Goal: Task Accomplishment & Management: Use online tool/utility

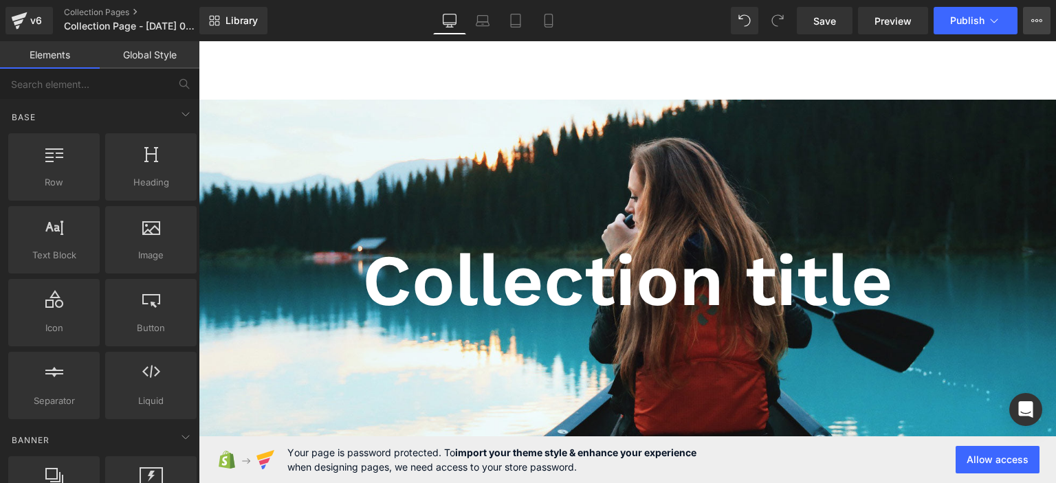
click at [1031, 12] on button "View Live Page View with current Template Save Template to Library Schedule Pub…" at bounding box center [1036, 20] width 27 height 27
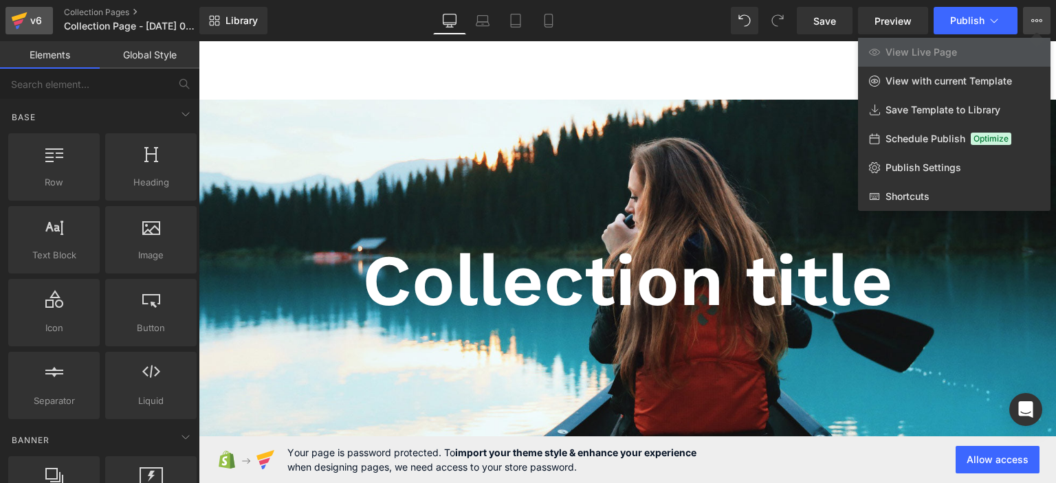
click at [16, 27] on icon at bounding box center [18, 27] width 4 height 4
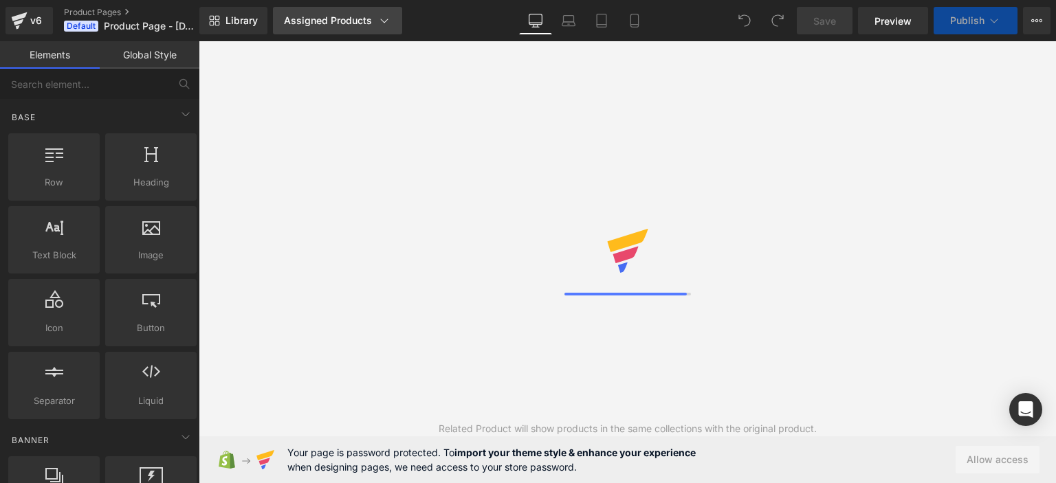
click at [374, 19] on div "Assigned Products" at bounding box center [337, 21] width 107 height 14
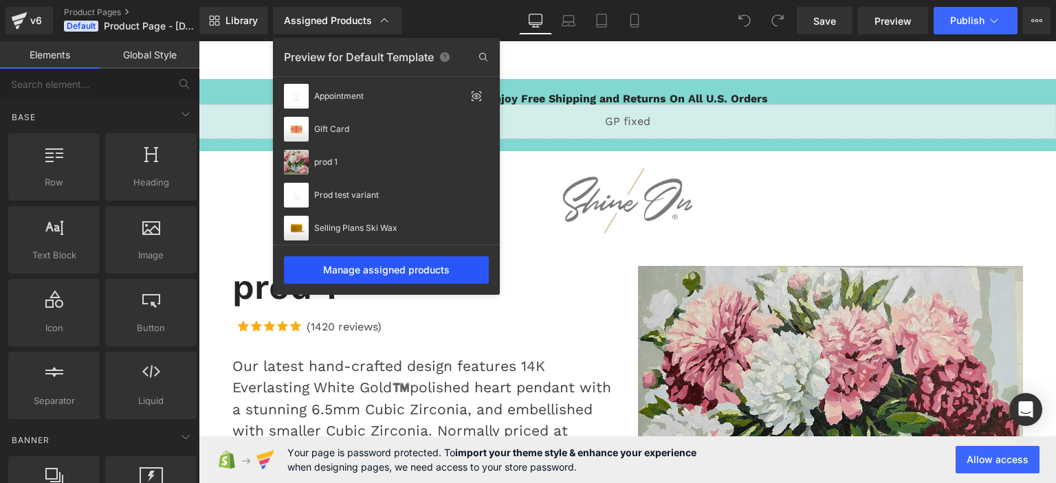
click at [375, 267] on div "Manage assigned products" at bounding box center [386, 269] width 205 height 27
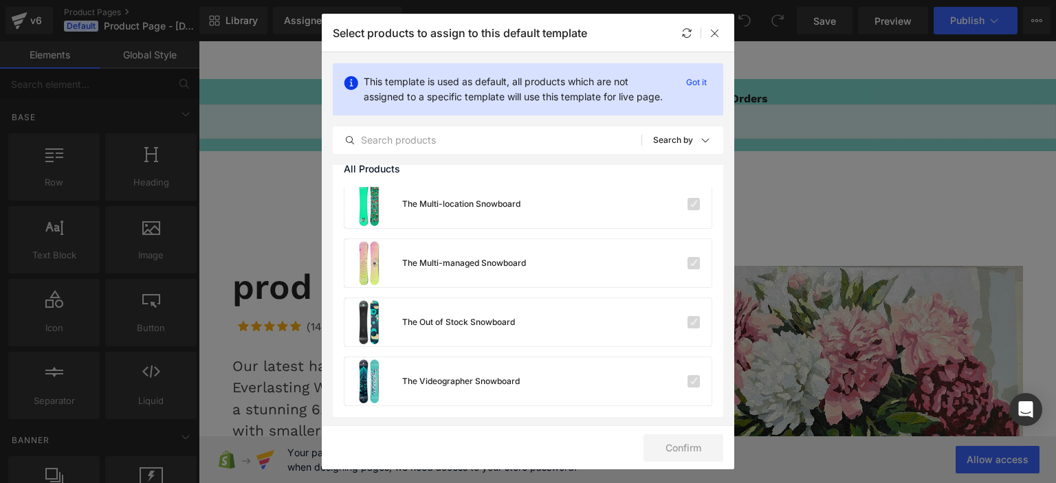
scroll to position [448, 0]
